Goal: Navigation & Orientation: Find specific page/section

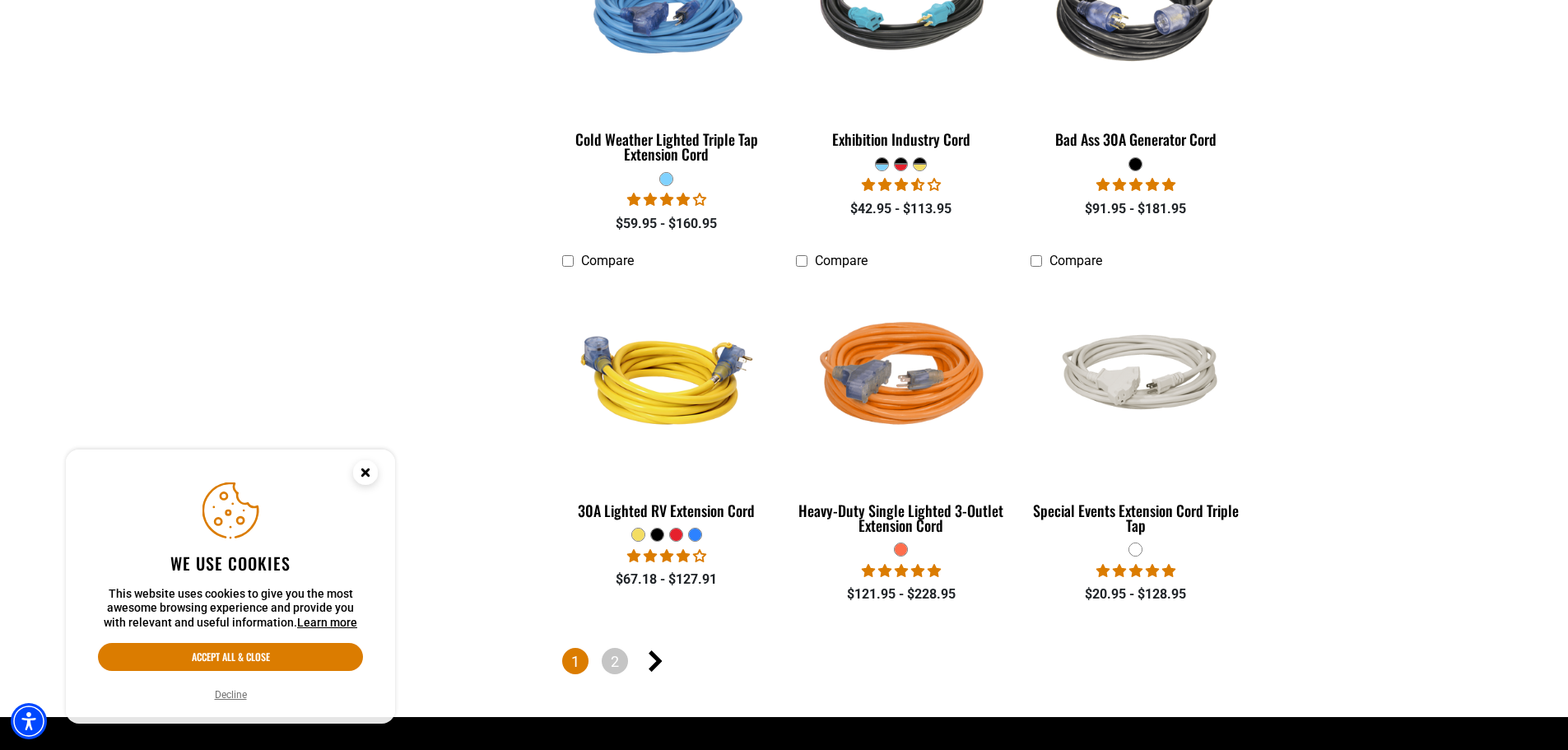
scroll to position [3706, 0]
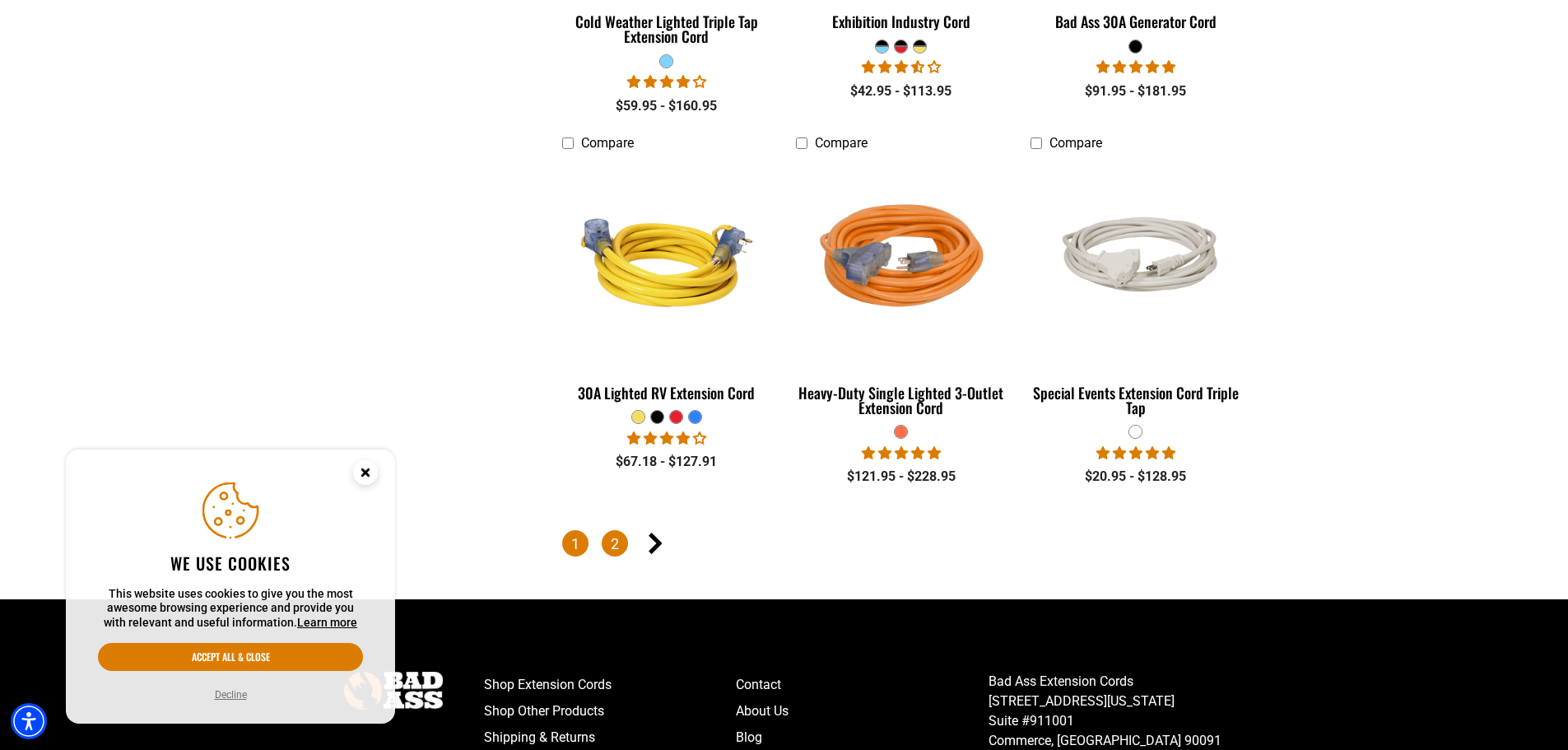
click at [618, 537] on link "2" at bounding box center [614, 543] width 26 height 26
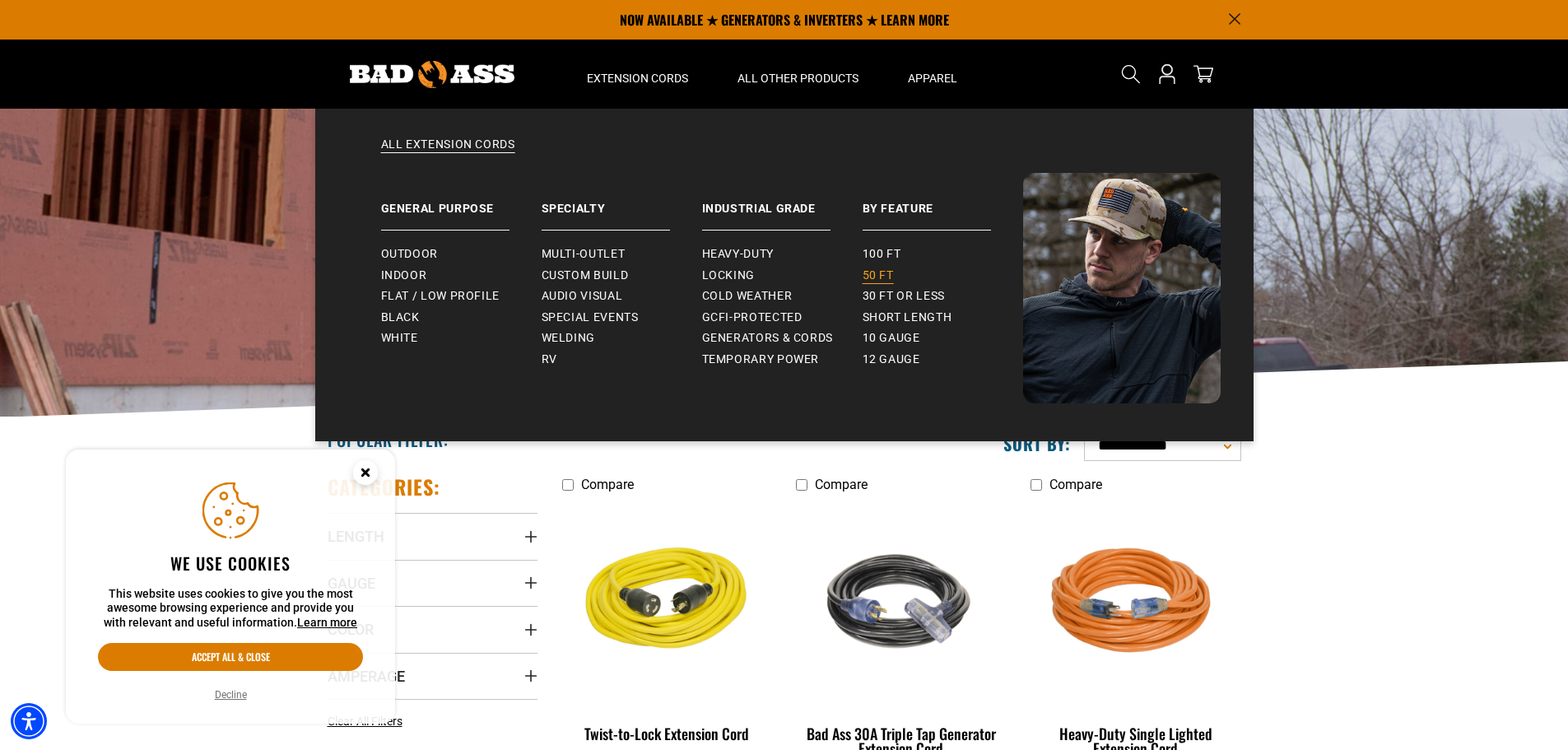
click at [868, 270] on span "50 ft" at bounding box center [878, 275] width 31 height 15
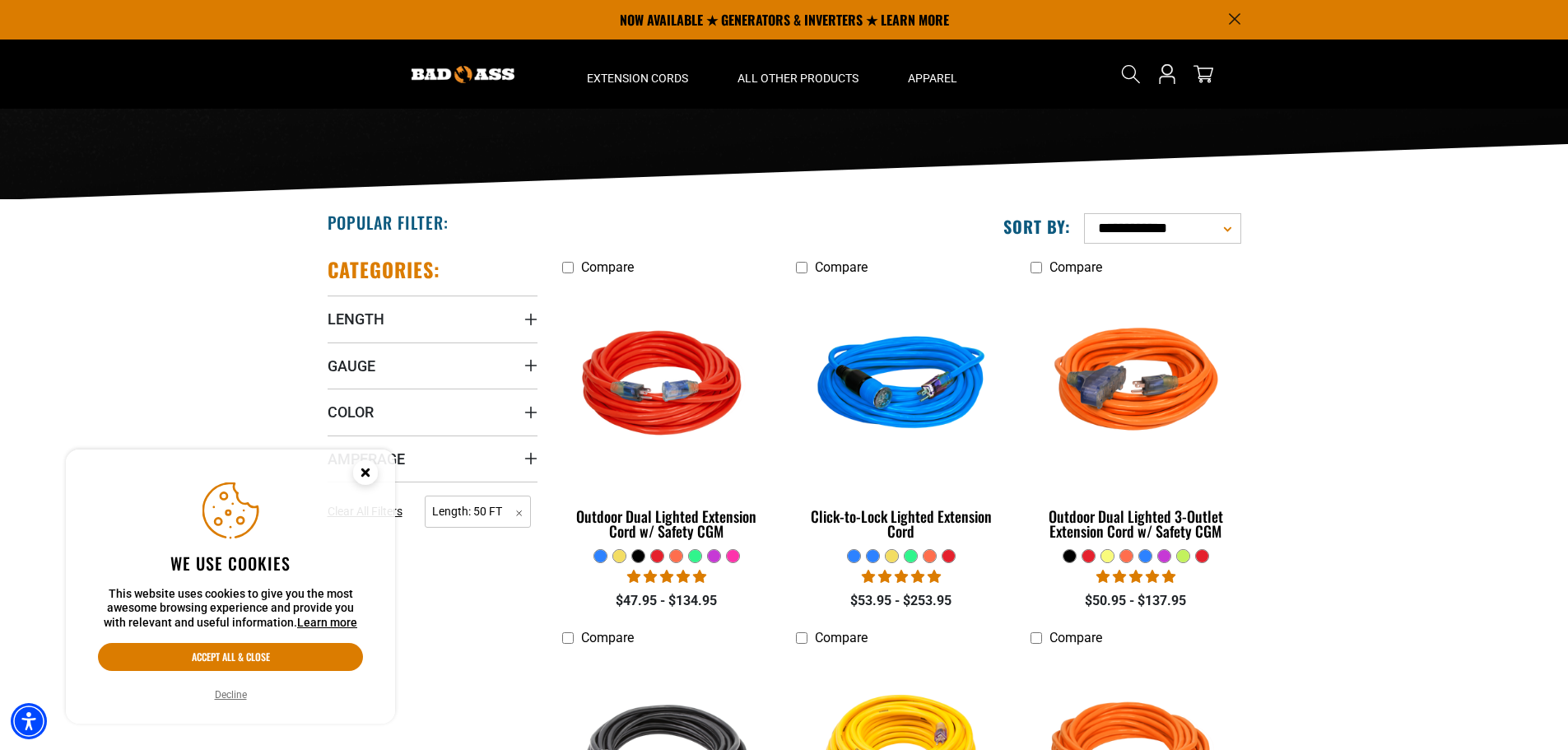
scroll to position [82, 0]
